Goal: Task Accomplishment & Management: Manage account settings

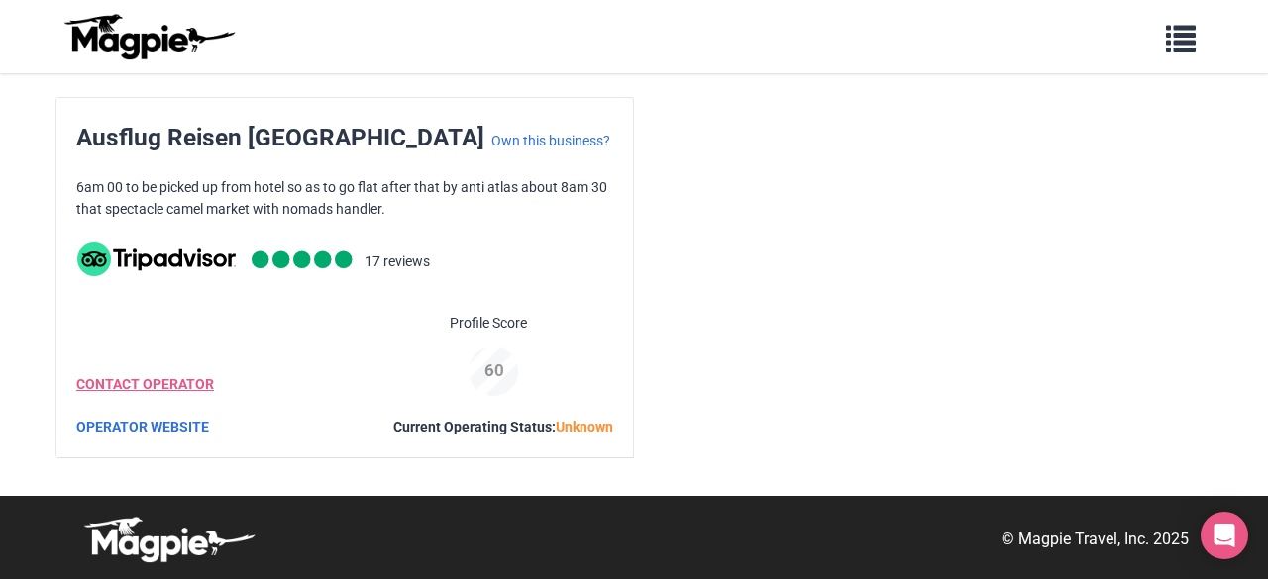
click at [180, 387] on link "CONTACT OPERATOR" at bounding box center [145, 384] width 138 height 16
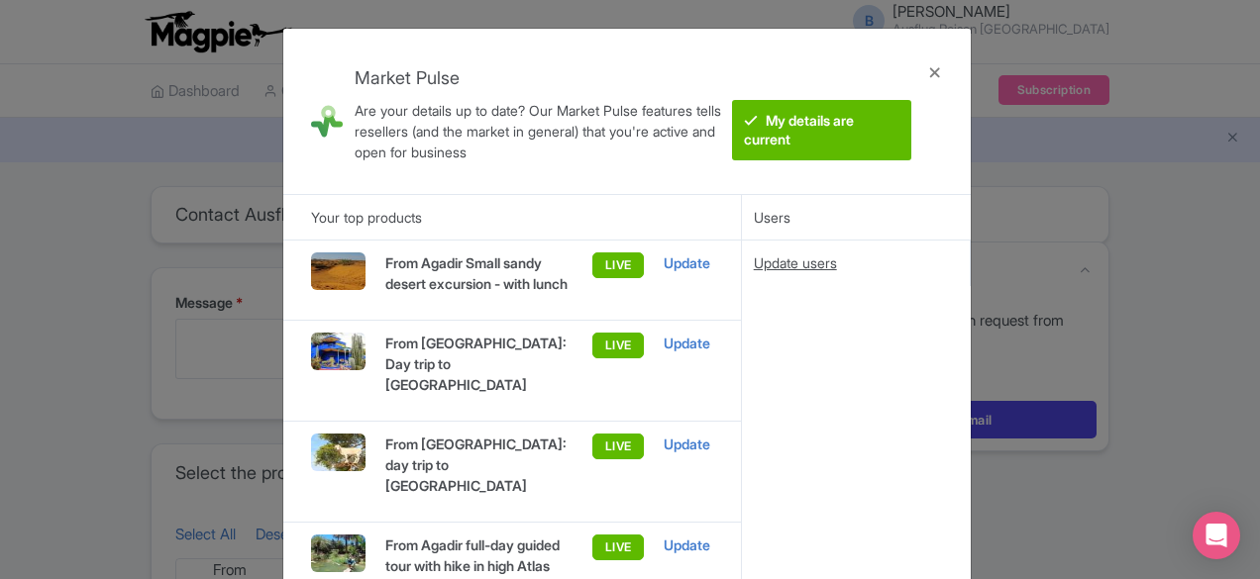
click at [792, 266] on div "Update users" at bounding box center [856, 264] width 204 height 22
click at [109, 358] on div "Market Pulse Are your details up to date? Our Market Pulse features tells resel…" at bounding box center [630, 289] width 1260 height 579
click at [937, 74] on div at bounding box center [935, 112] width 48 height 134
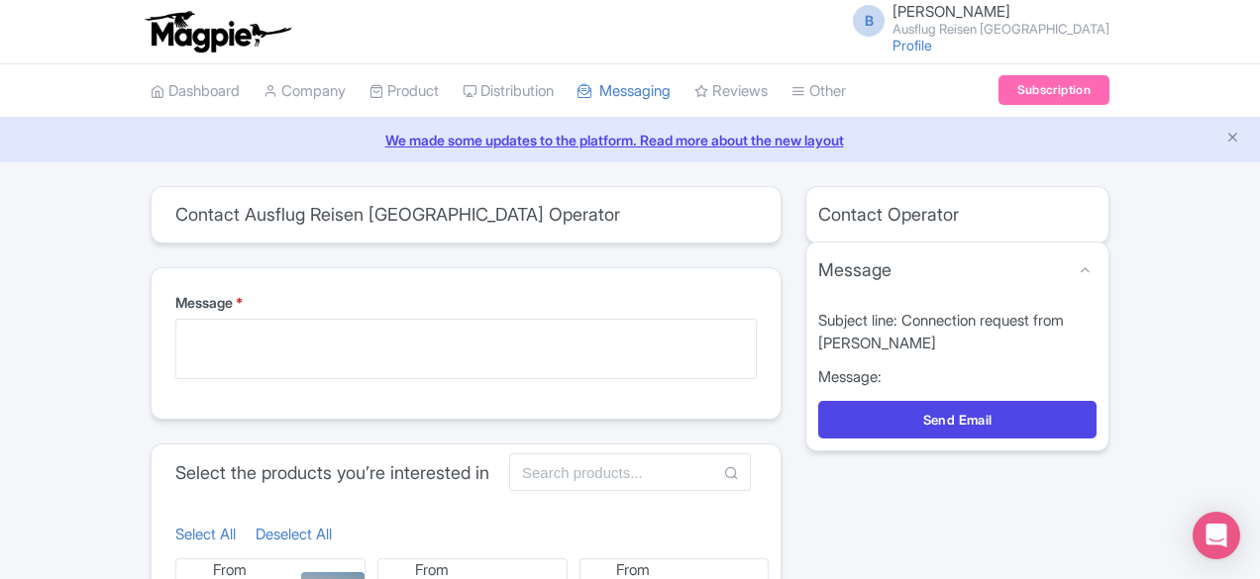
click at [937, 74] on ul "Dashboard Company Product My Products Image Library Rate Sheets Distribution Ma…" at bounding box center [630, 90] width 982 height 53
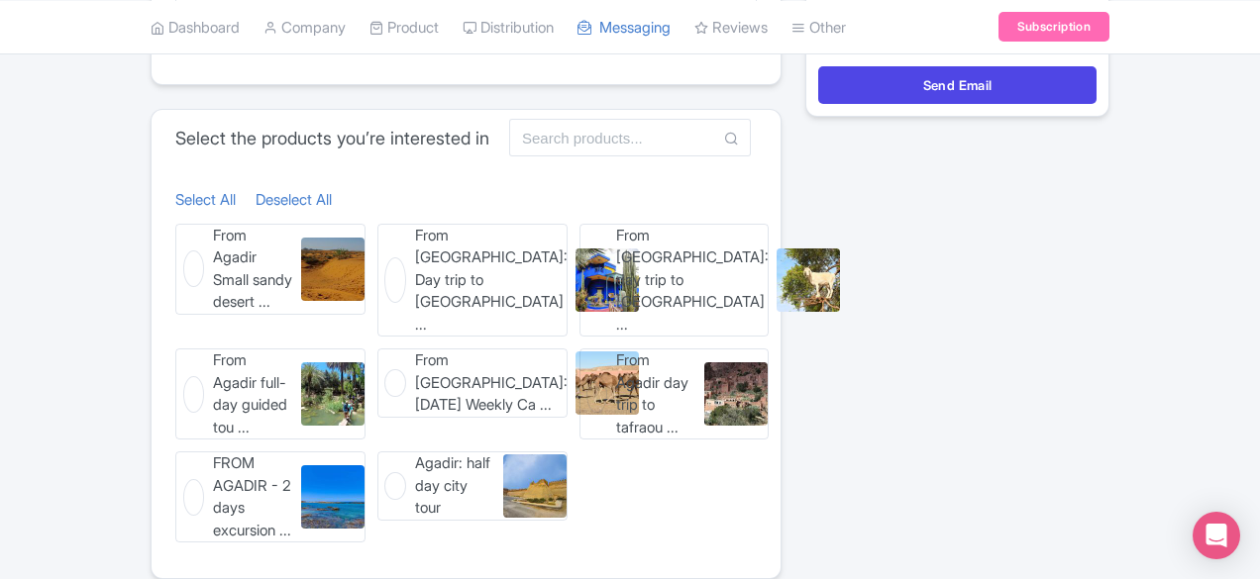
scroll to position [343, 0]
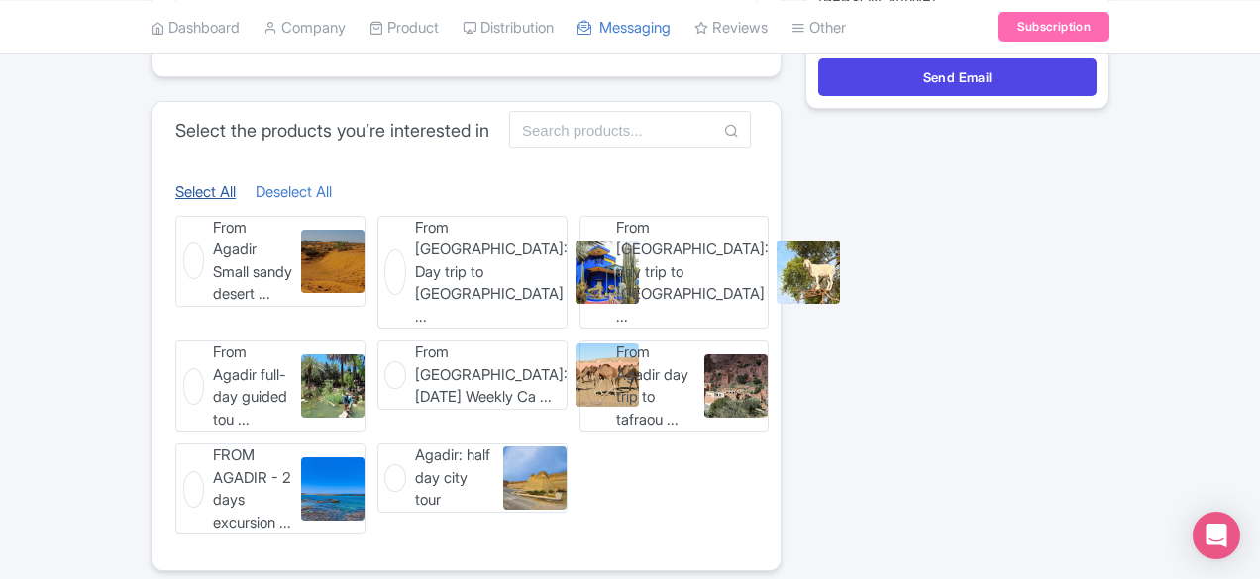
click at [175, 193] on link "Select All" at bounding box center [205, 191] width 60 height 19
checkbox input "true"
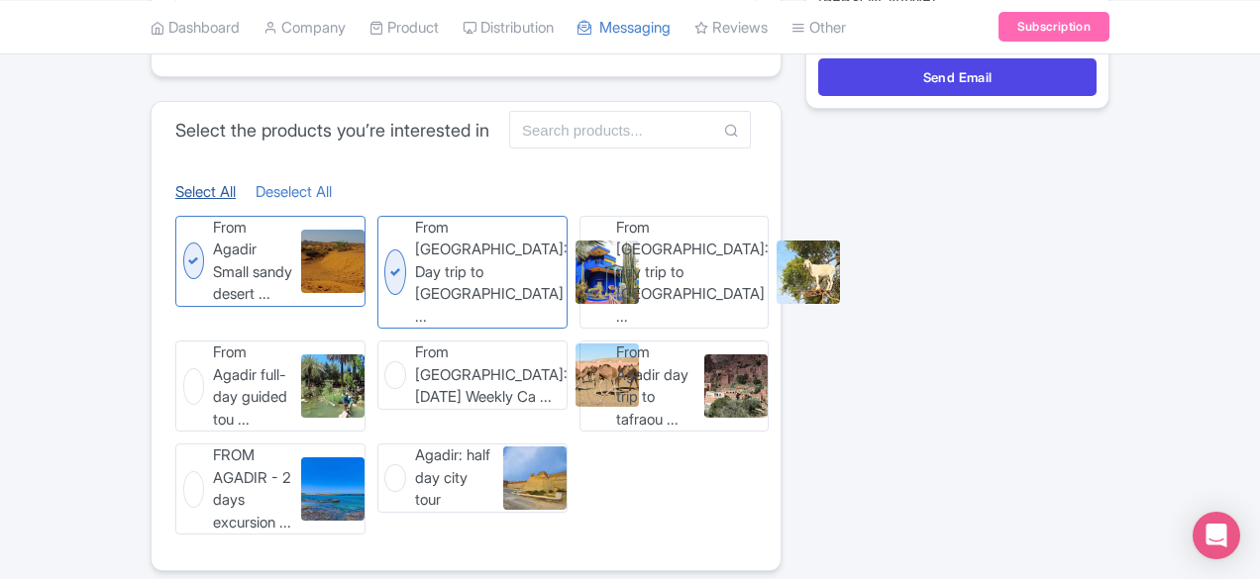
checkbox input "true"
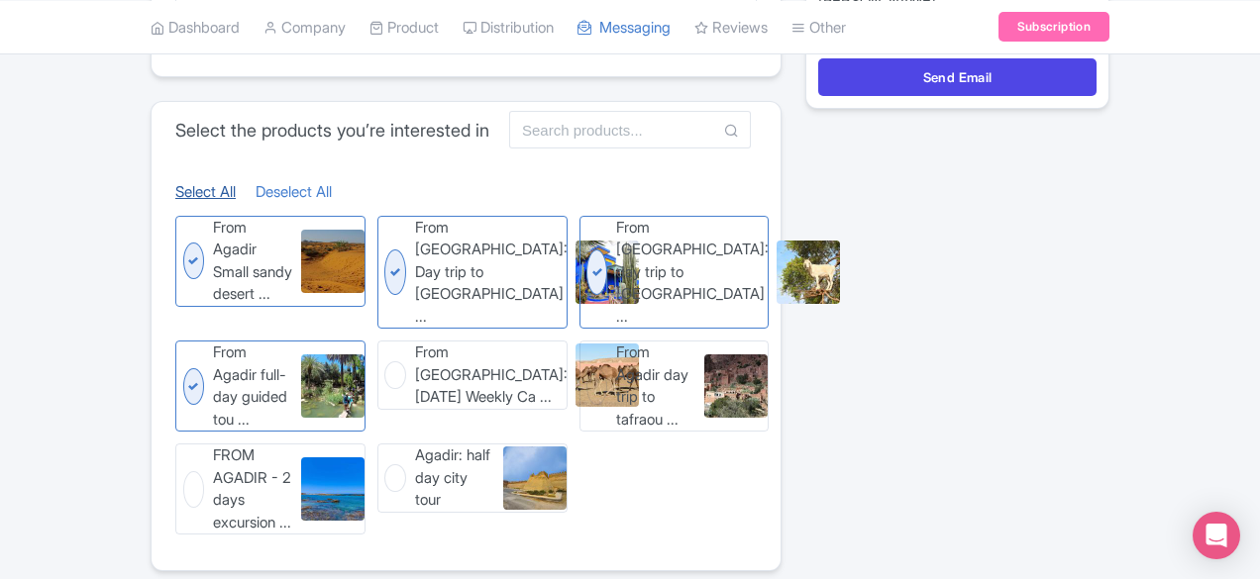
checkbox input "true"
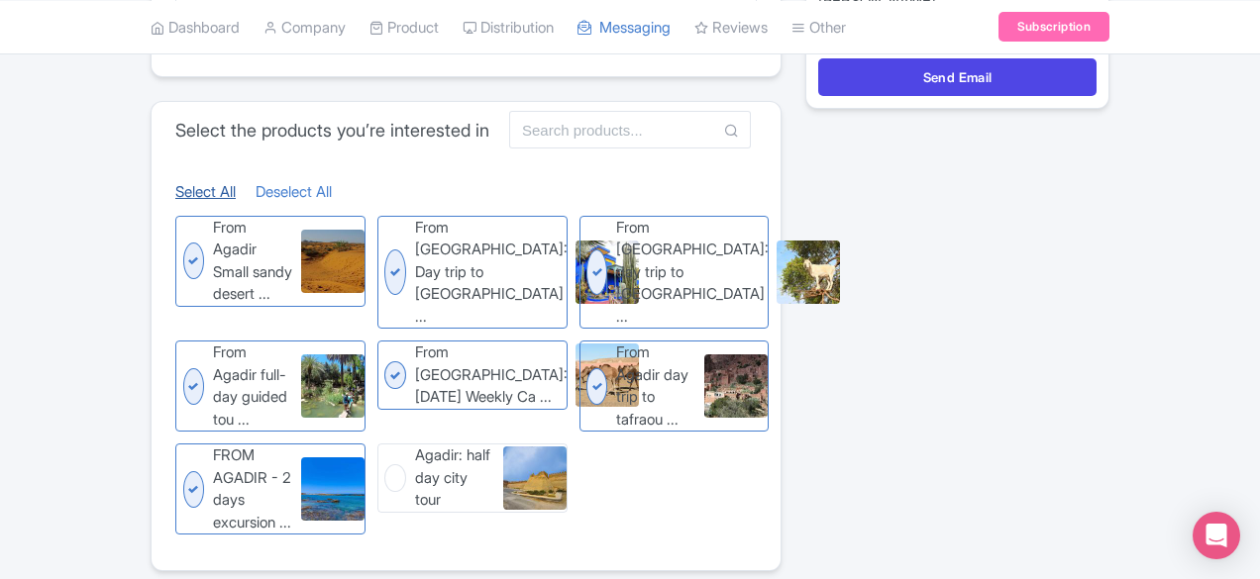
checkbox input "true"
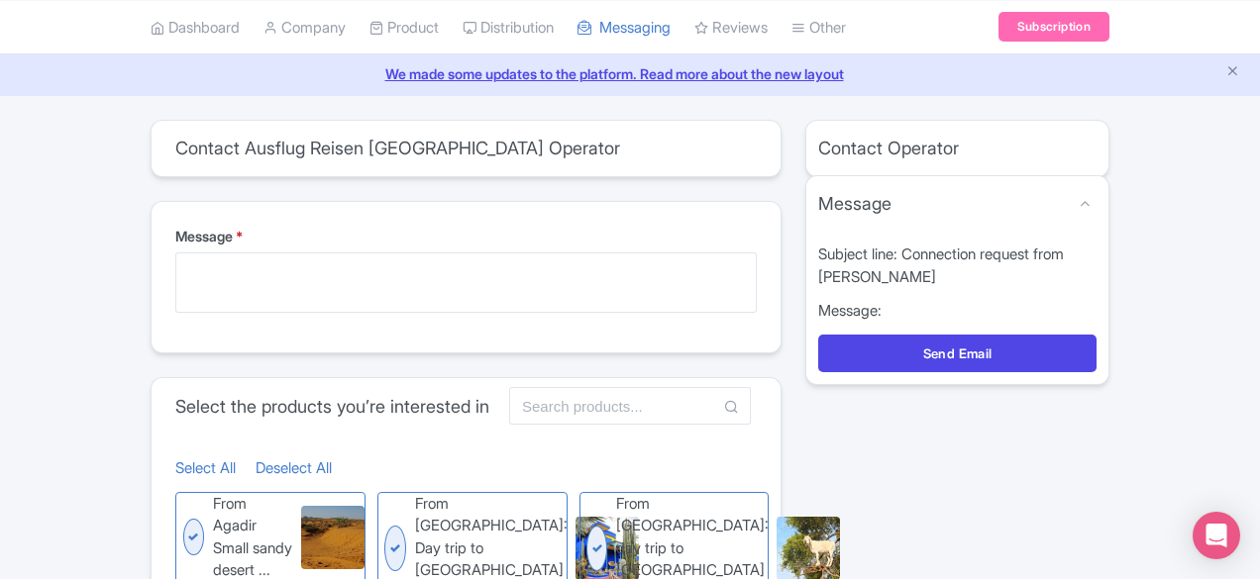
scroll to position [0, 0]
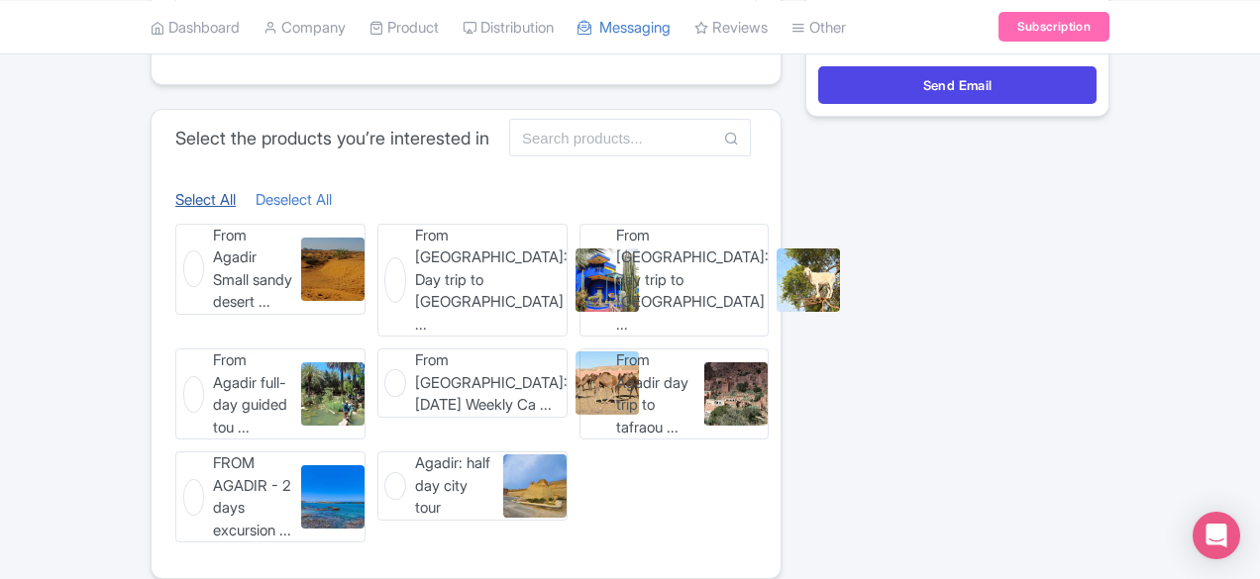
scroll to position [337, 0]
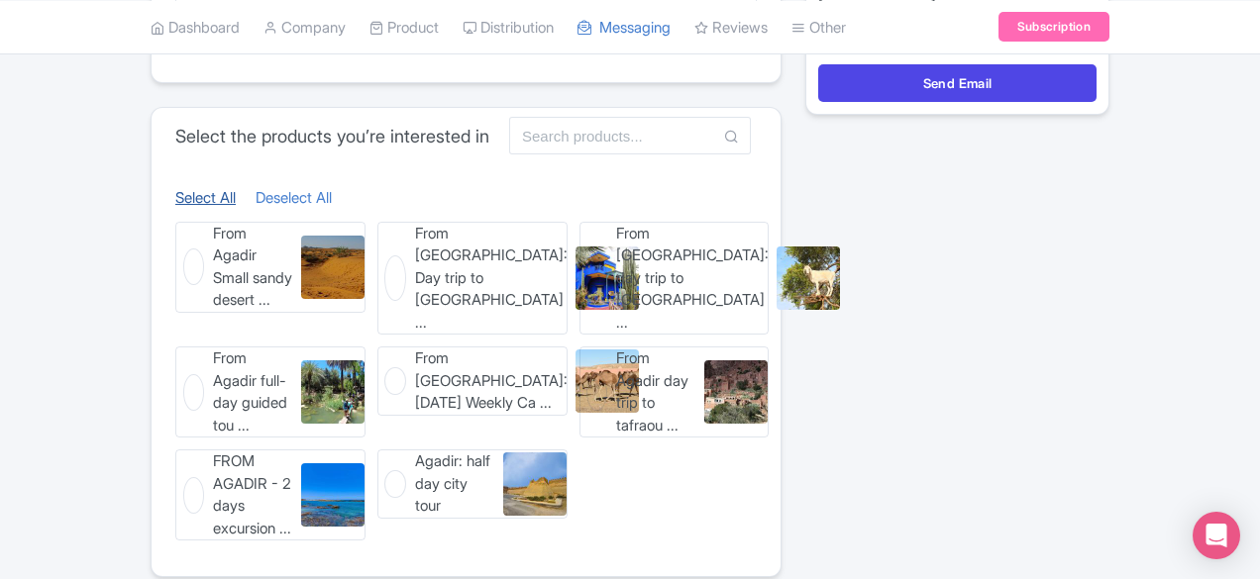
click at [175, 203] on link "Select All" at bounding box center [205, 197] width 60 height 19
checkbox input "true"
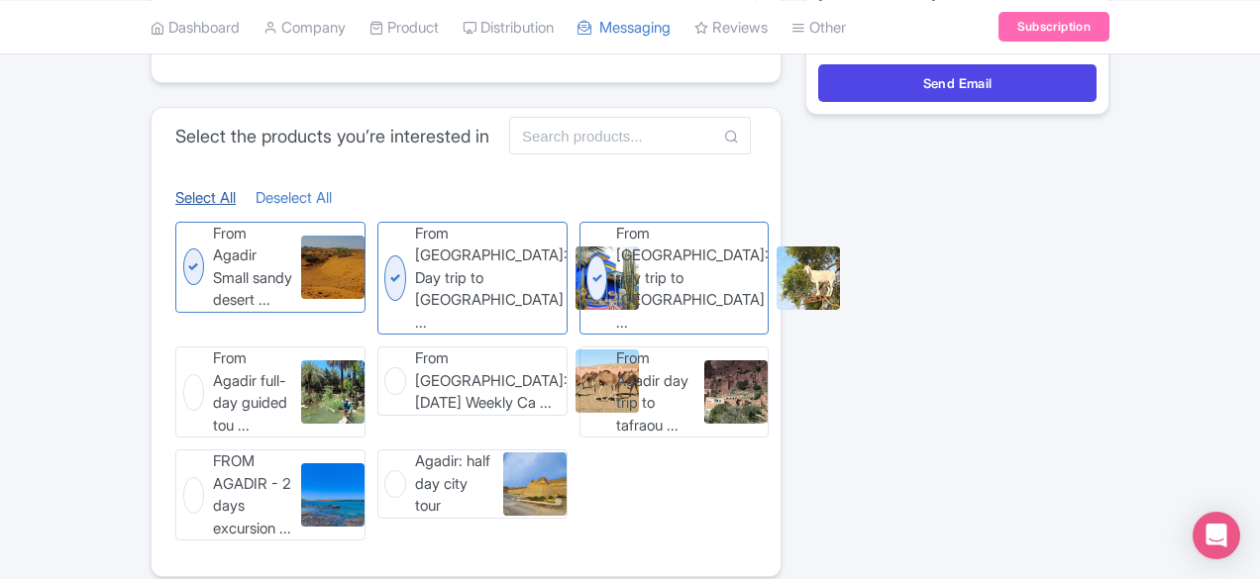
checkbox input "true"
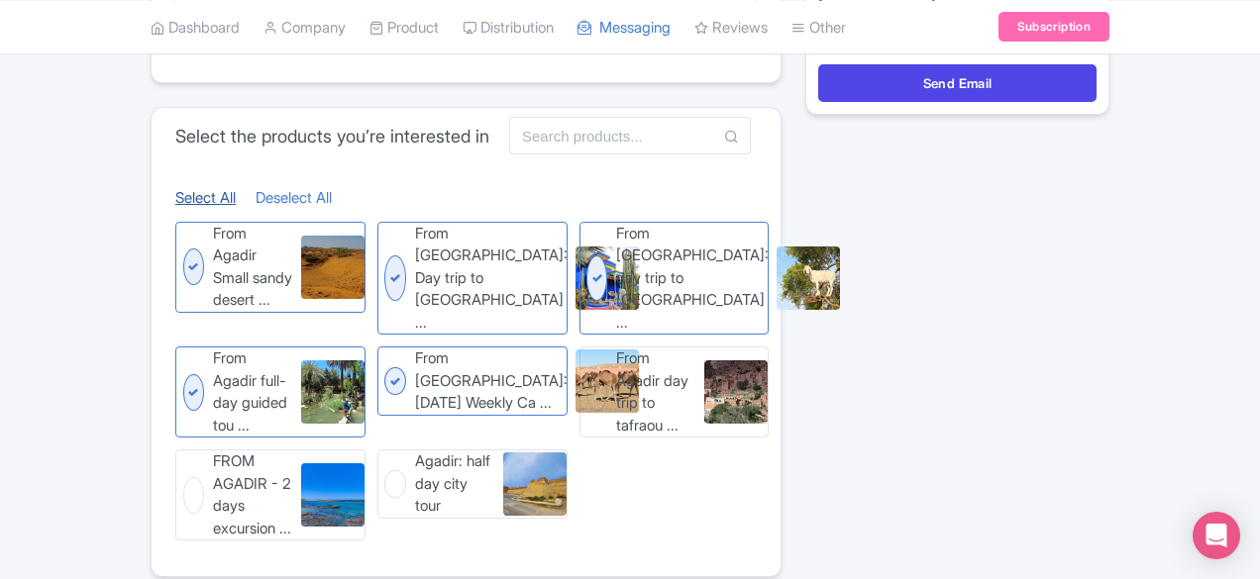
checkbox input "true"
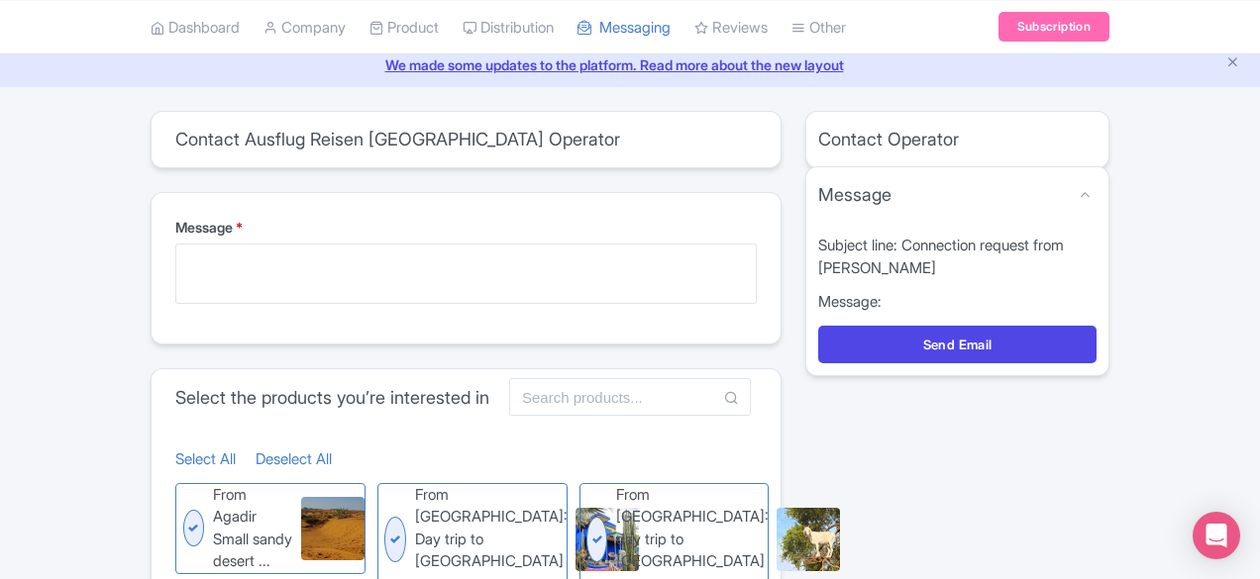
scroll to position [0, 0]
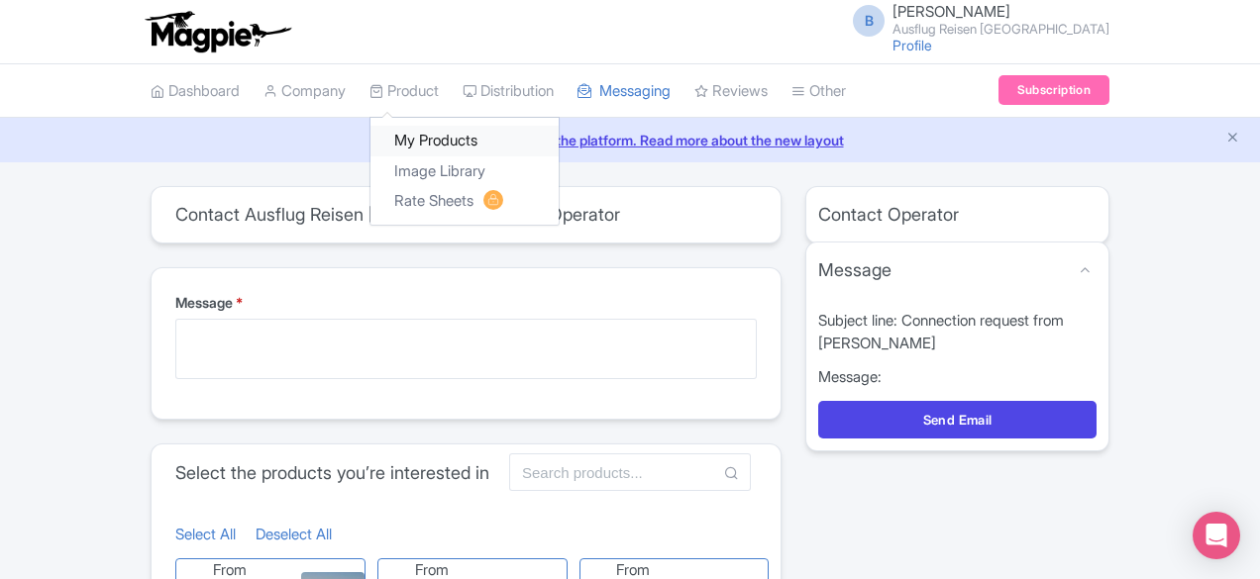
click at [370, 138] on link "My Products" at bounding box center [464, 141] width 188 height 31
